Goal: Information Seeking & Learning: Learn about a topic

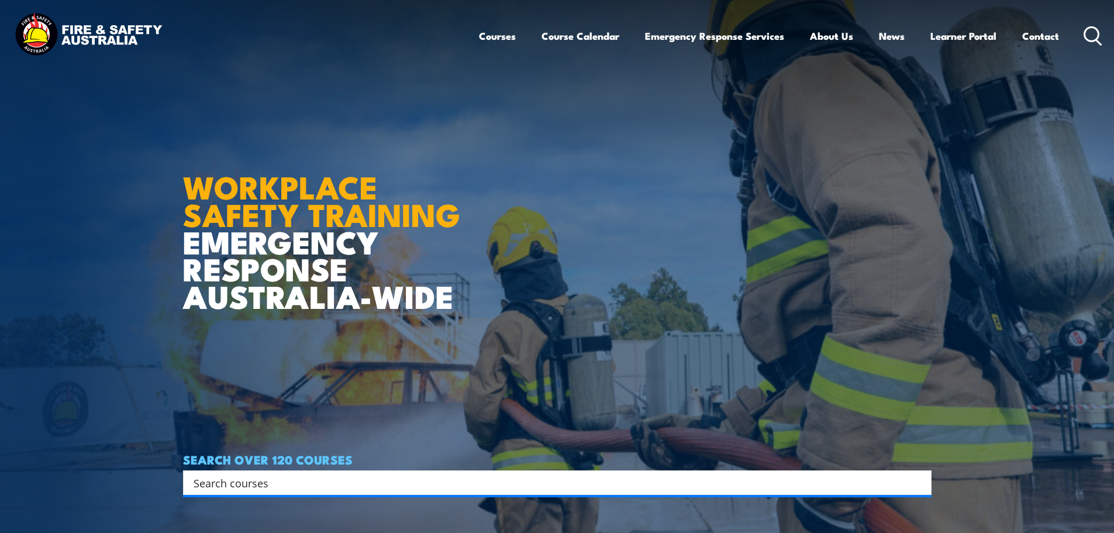
drag, startPoint x: 302, startPoint y: 487, endPoint x: 299, endPoint y: 473, distance: 14.2
click at [301, 478] on input "Search input" at bounding box center [550, 483] width 712 height 18
type input "provide first aid"
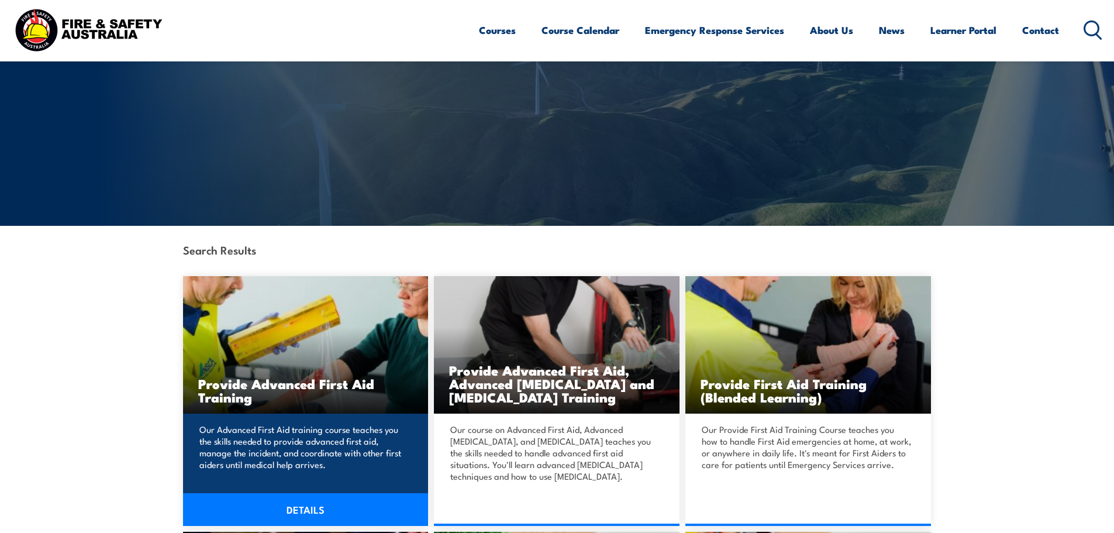
scroll to position [117, 0]
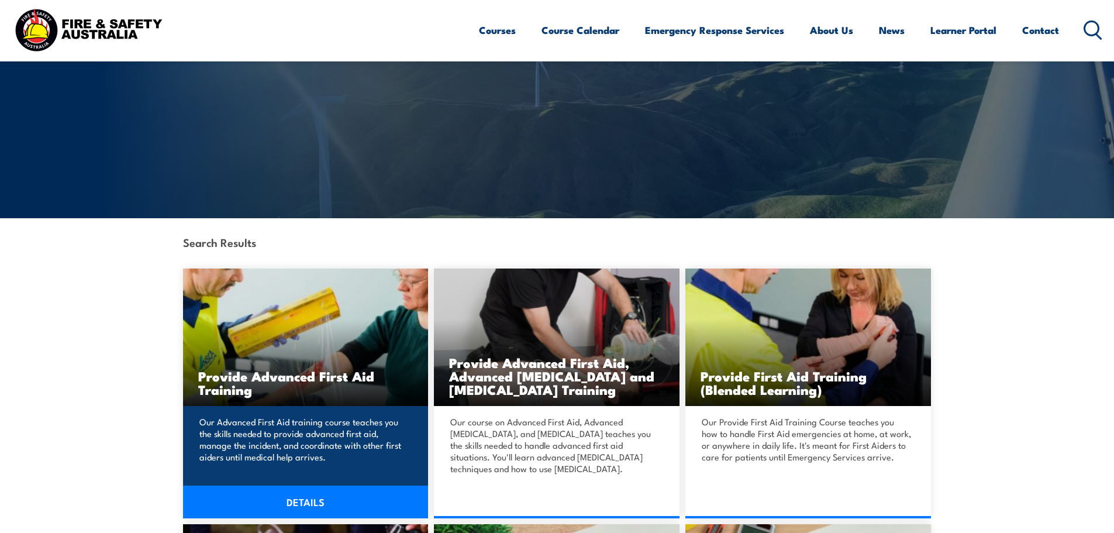
click at [305, 502] on link "DETAILS" at bounding box center [306, 501] width 246 height 33
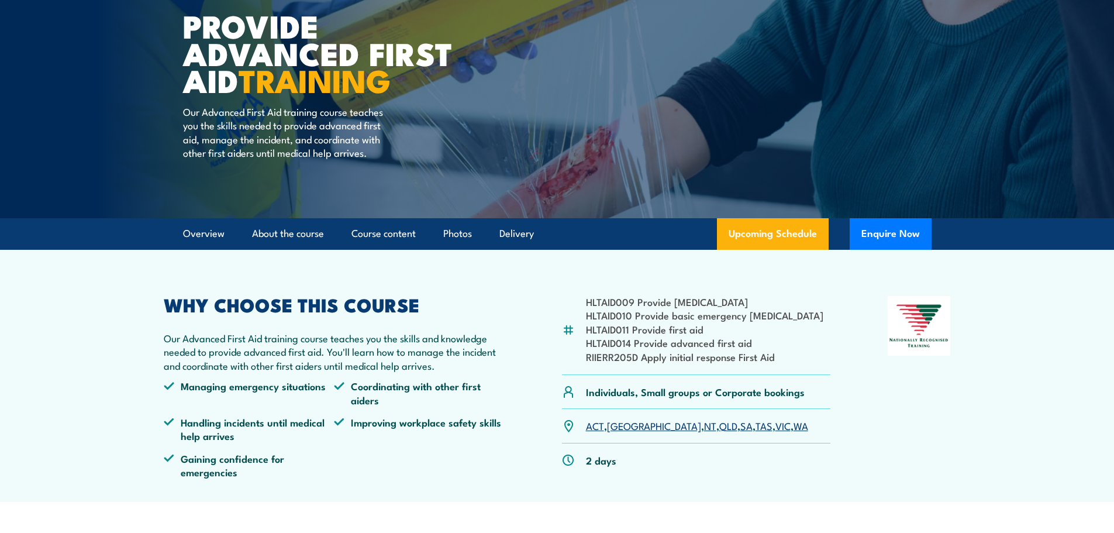
scroll to position [115, 0]
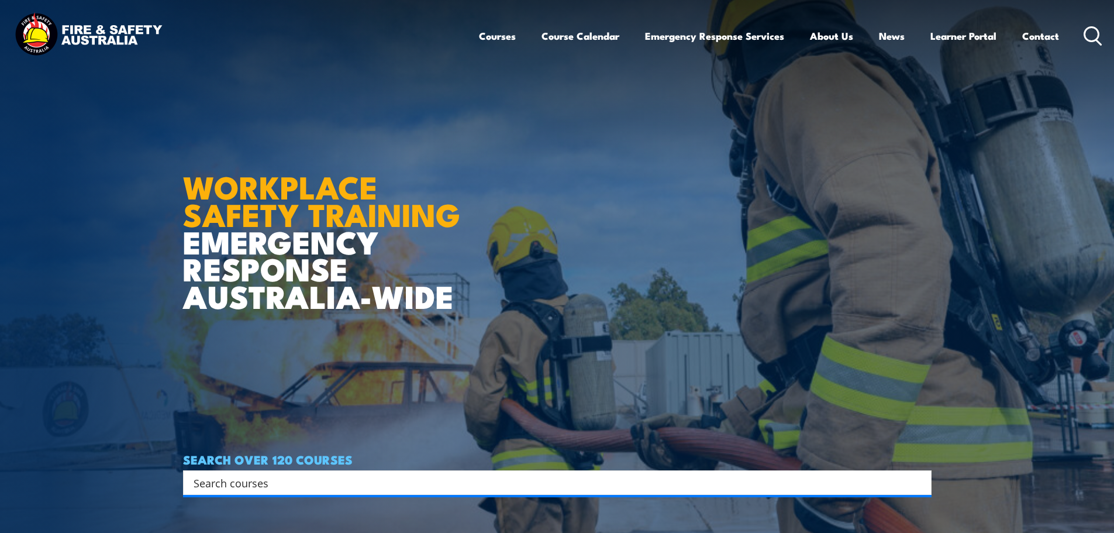
click at [312, 486] on input "Search input" at bounding box center [550, 483] width 712 height 18
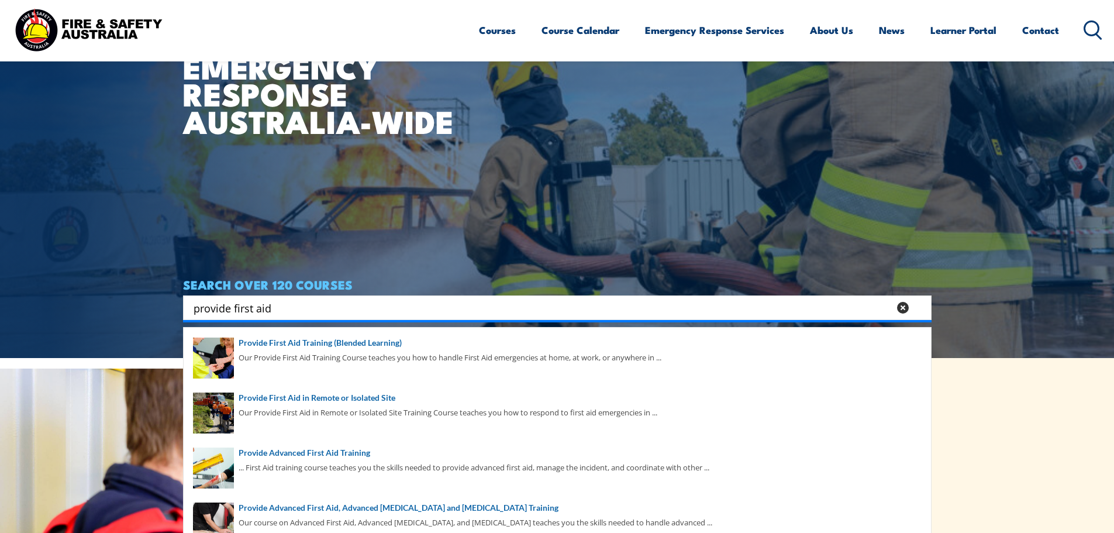
scroll to position [175, 0]
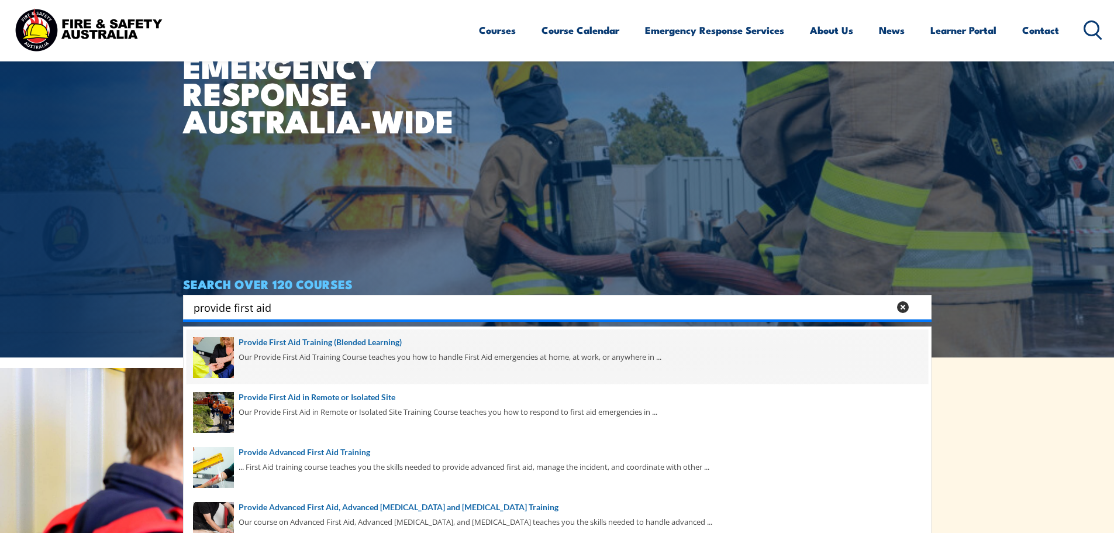
type input "provide first aid"
click at [335, 341] on span at bounding box center [558, 356] width 742 height 55
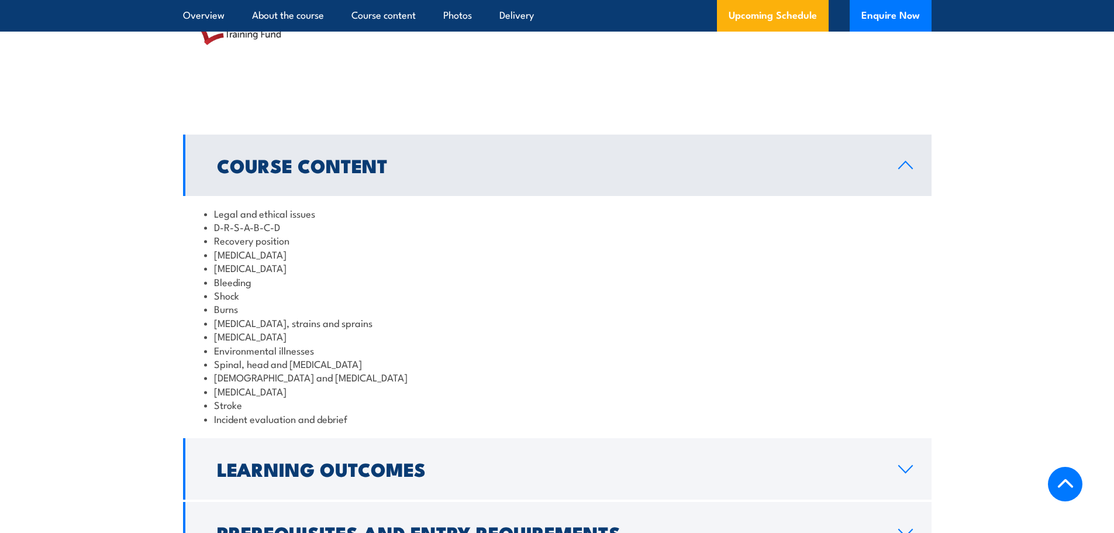
scroll to position [1228, 0]
